Goal: Information Seeking & Learning: Learn about a topic

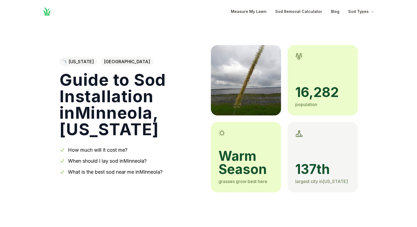
click at [97, 150] on link "How much will it cost me?" at bounding box center [98, 150] width 60 height 6
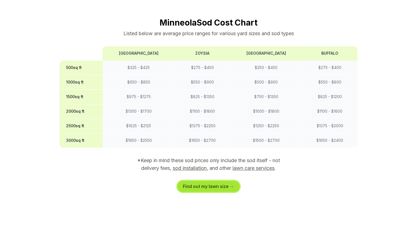
click at [207, 181] on link "Find out my lawn size →" at bounding box center [209, 186] width 62 height 11
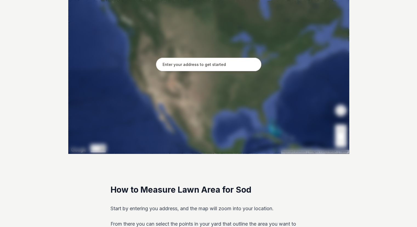
scroll to position [129, 0]
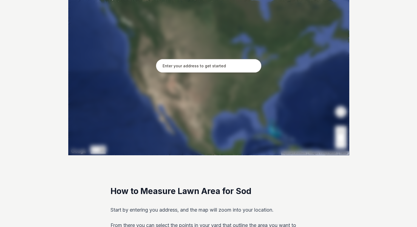
click at [182, 66] on input "text" at bounding box center [208, 66] width 105 height 14
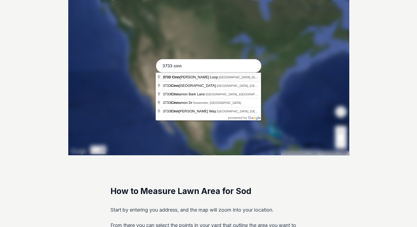
type input "[STREET_ADDRESS]"
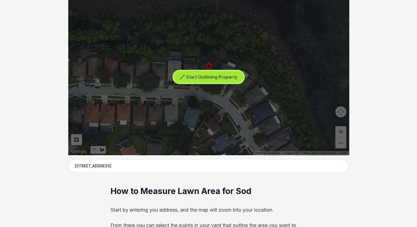
click at [207, 77] on span "Start Outlining Property" at bounding box center [211, 76] width 51 height 5
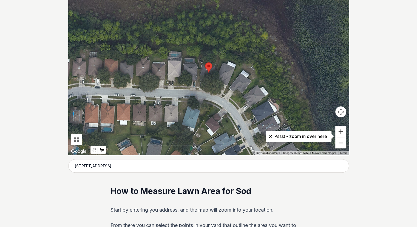
click at [342, 133] on button "Zoom in" at bounding box center [341, 131] width 11 height 11
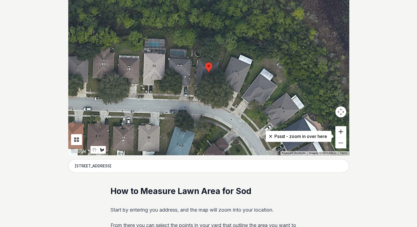
click at [342, 133] on button "Zoom in" at bounding box center [341, 131] width 11 height 11
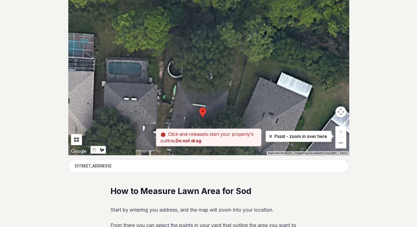
click at [227, 102] on div at bounding box center [208, 72] width 281 height 165
click at [229, 103] on div at bounding box center [208, 72] width 281 height 165
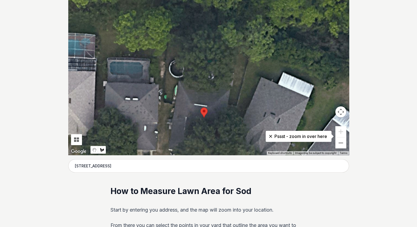
click at [236, 103] on div at bounding box center [208, 72] width 281 height 165
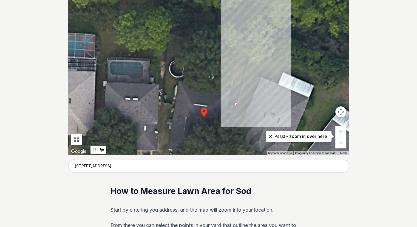
click at [250, 53] on div at bounding box center [208, 72] width 281 height 165
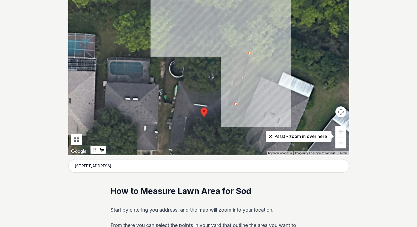
click at [169, 38] on div at bounding box center [208, 72] width 281 height 165
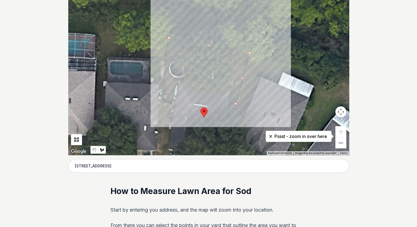
click at [163, 101] on div at bounding box center [208, 72] width 281 height 165
click at [172, 103] on div at bounding box center [208, 72] width 281 height 165
click at [181, 57] on div at bounding box center [208, 72] width 281 height 165
click at [237, 66] on div at bounding box center [208, 72] width 281 height 165
click at [229, 104] on div at bounding box center [208, 72] width 281 height 165
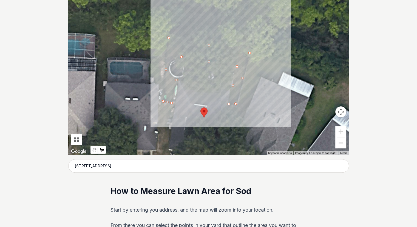
click at [236, 103] on div at bounding box center [208, 72] width 281 height 165
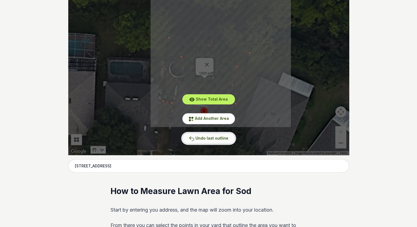
click at [212, 139] on span "Undo last outline" at bounding box center [212, 138] width 33 height 5
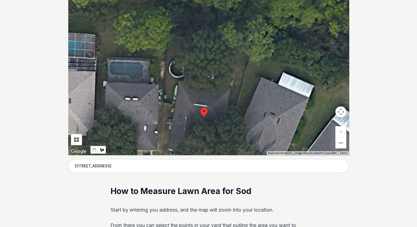
click at [172, 103] on div at bounding box center [208, 72] width 281 height 165
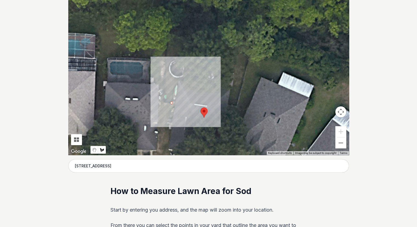
click at [163, 101] on div at bounding box center [208, 72] width 281 height 165
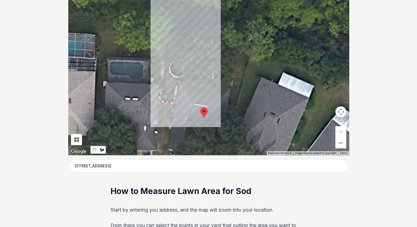
click at [168, 35] on div at bounding box center [208, 72] width 281 height 165
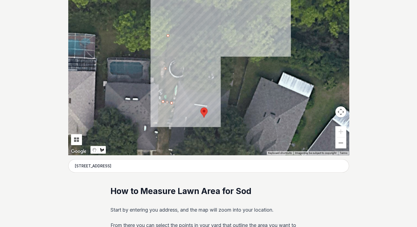
click at [251, 51] on div at bounding box center [208, 72] width 281 height 165
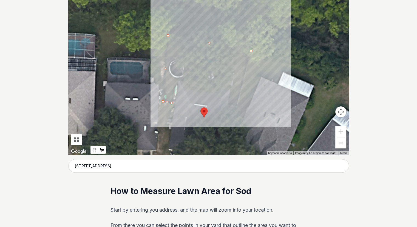
click at [236, 106] on div at bounding box center [208, 72] width 281 height 165
click at [228, 104] on div at bounding box center [208, 72] width 281 height 165
click at [237, 64] on div at bounding box center [208, 72] width 281 height 165
click at [182, 55] on div at bounding box center [208, 72] width 281 height 165
click at [174, 101] on div at bounding box center [208, 72] width 281 height 165
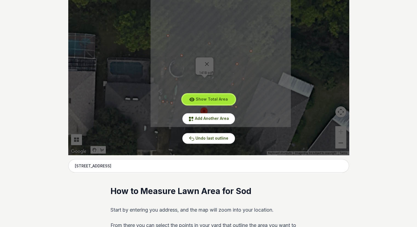
click at [204, 99] on span "Show Total Area" at bounding box center [212, 99] width 32 height 5
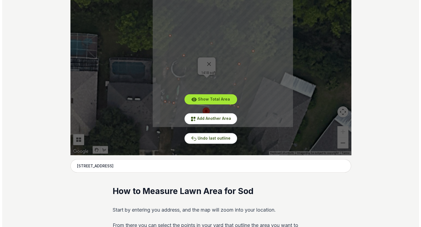
scroll to position [0, 0]
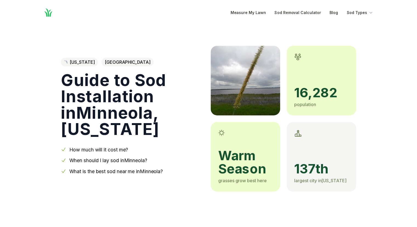
scroll to position [443, 0]
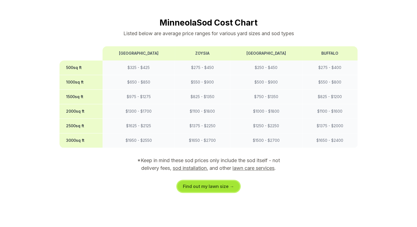
click at [209, 181] on link "Find out my lawn size →" at bounding box center [209, 186] width 62 height 11
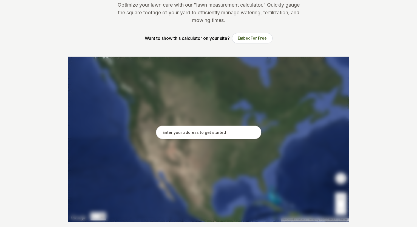
scroll to position [82, 0]
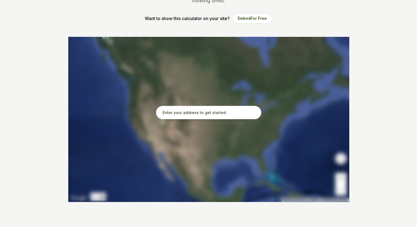
click at [195, 112] on input "text" at bounding box center [208, 113] width 105 height 14
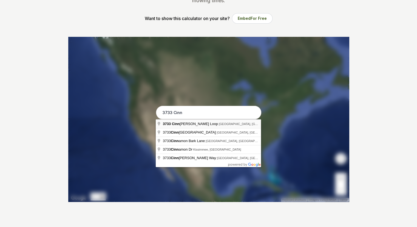
type input "[STREET_ADDRESS]"
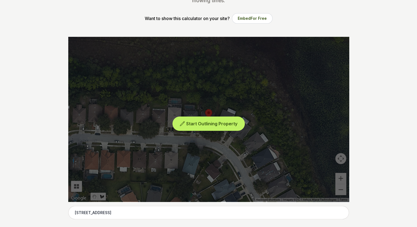
click at [224, 124] on span "Start Outlining Property" at bounding box center [211, 123] width 51 height 5
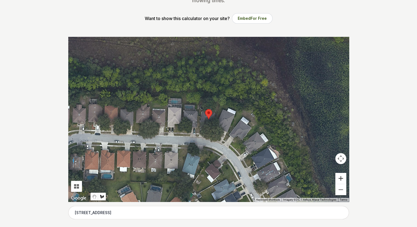
click at [341, 178] on button "Zoom in" at bounding box center [341, 178] width 11 height 11
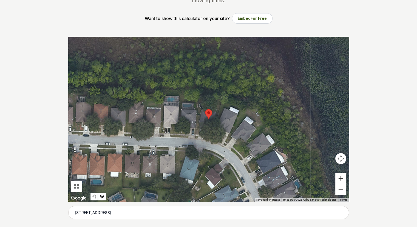
click at [341, 178] on button "Zoom in" at bounding box center [341, 178] width 11 height 11
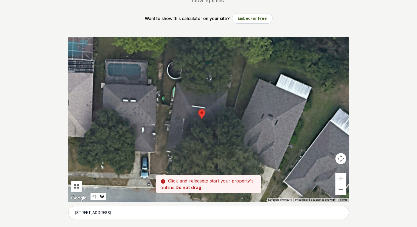
drag, startPoint x: 180, startPoint y: 104, endPoint x: 173, endPoint y: 104, distance: 7.4
click at [173, 104] on div at bounding box center [208, 119] width 281 height 165
click at [171, 104] on div at bounding box center [208, 119] width 281 height 165
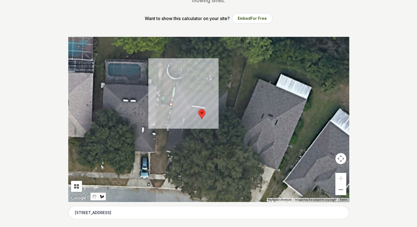
click at [160, 103] on div at bounding box center [208, 119] width 281 height 165
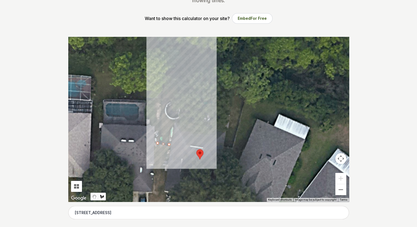
click at [162, 80] on div at bounding box center [208, 119] width 281 height 165
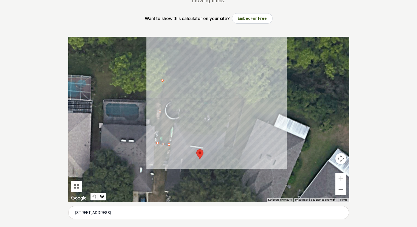
click at [245, 95] on div at bounding box center [208, 119] width 281 height 165
click at [232, 147] on div at bounding box center [208, 119] width 281 height 165
click at [223, 144] on div at bounding box center [208, 119] width 281 height 165
click at [231, 109] on div at bounding box center [208, 119] width 281 height 165
click at [178, 102] on div at bounding box center [208, 119] width 281 height 165
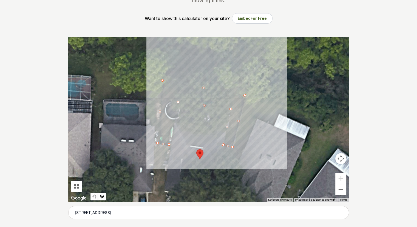
click at [170, 144] on div at bounding box center [208, 119] width 281 height 165
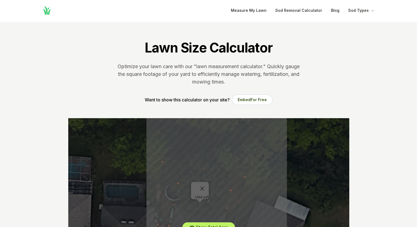
scroll to position [0, 0]
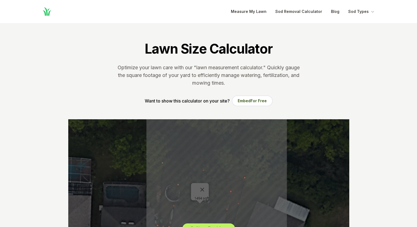
click at [46, 14] on icon "Global" at bounding box center [47, 12] width 10 height 10
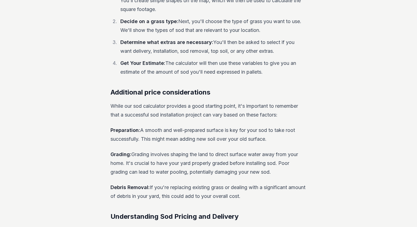
scroll to position [631, 0]
